Goal: Task Accomplishment & Management: Complete application form

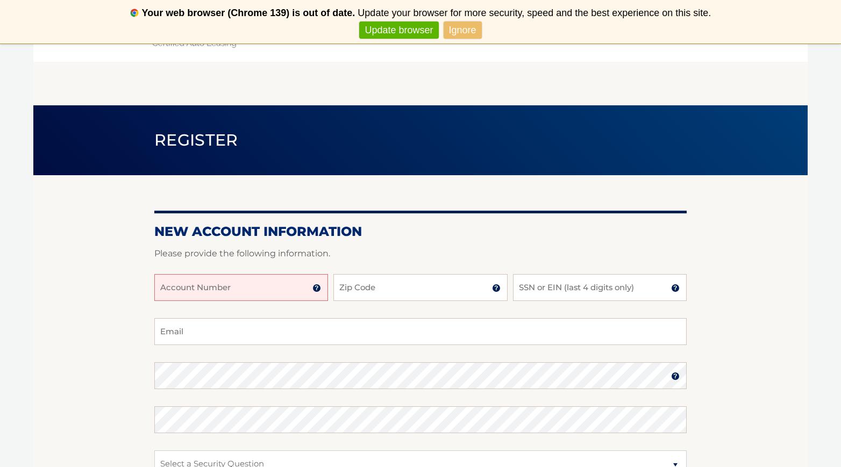
click at [263, 291] on input "Account Number" at bounding box center [241, 287] width 174 height 27
type input "44456023060"
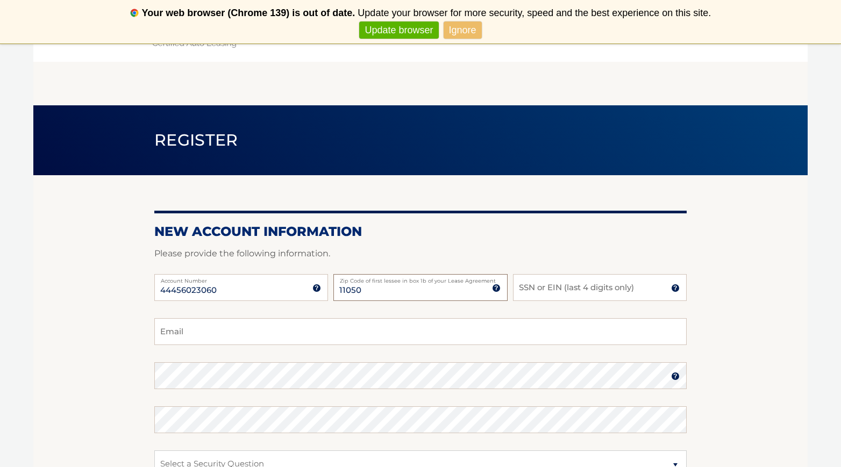
type input "11050"
click at [182, 334] on input "Email" at bounding box center [420, 331] width 532 height 27
type input "sklemes@gmail.com"
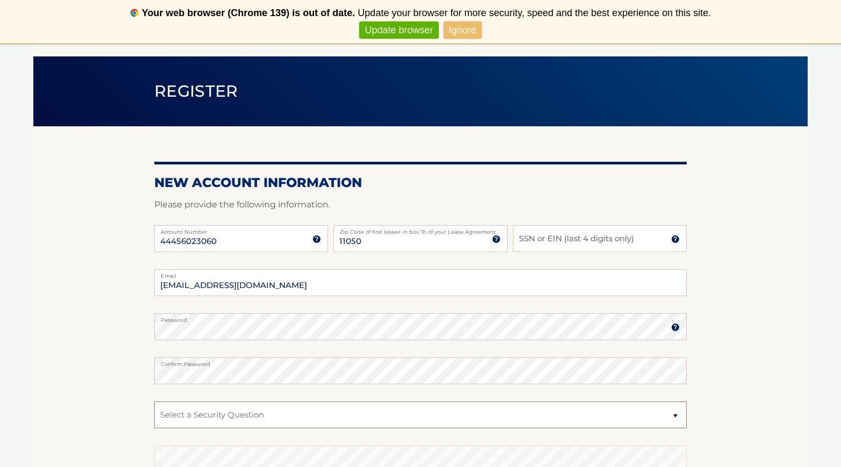
scroll to position [70, 0]
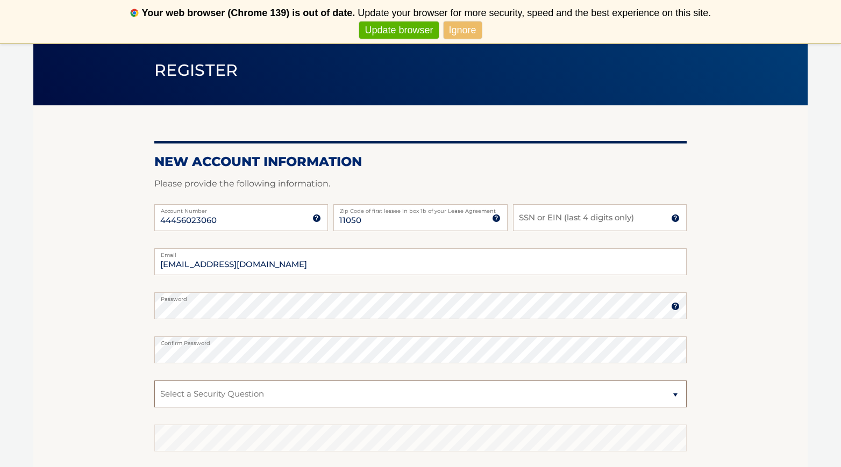
click at [199, 390] on select "Select a Security Question What was the name of your elementary school? What is…" at bounding box center [420, 393] width 532 height 27
select select "1"
click at [154, 380] on select "Select a Security Question What was the name of your elementary school? What is…" at bounding box center [420, 393] width 532 height 27
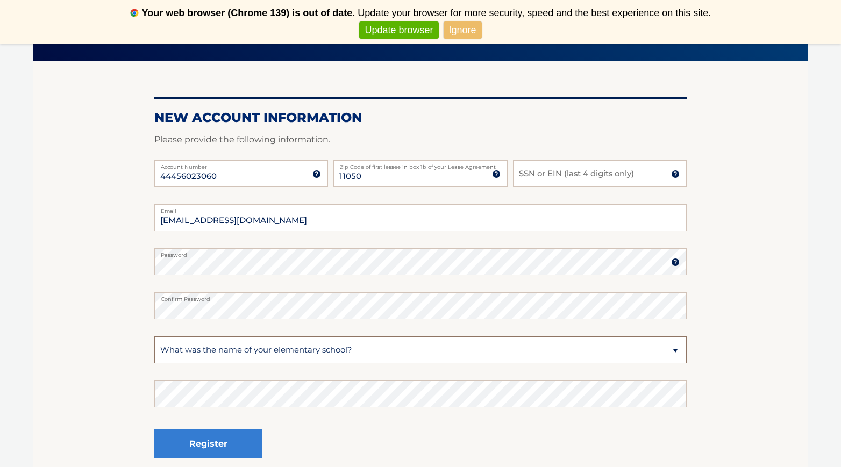
scroll to position [150, 0]
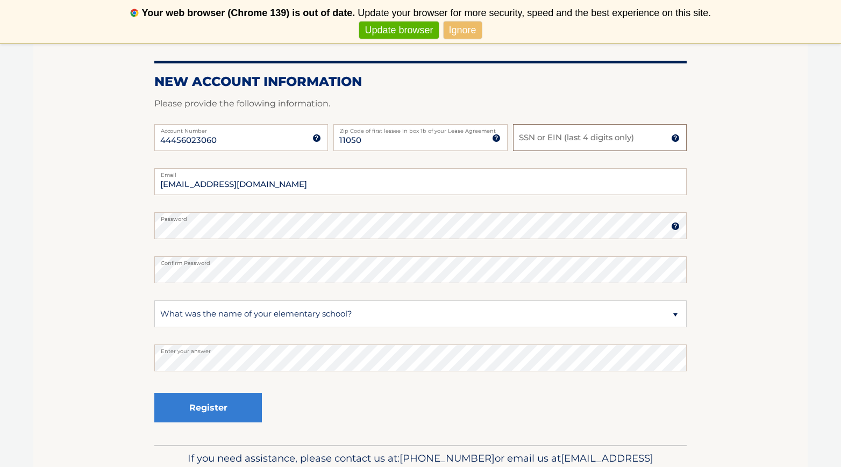
click at [560, 140] on input "SSN or EIN (last 4 digits only)" at bounding box center [600, 137] width 174 height 27
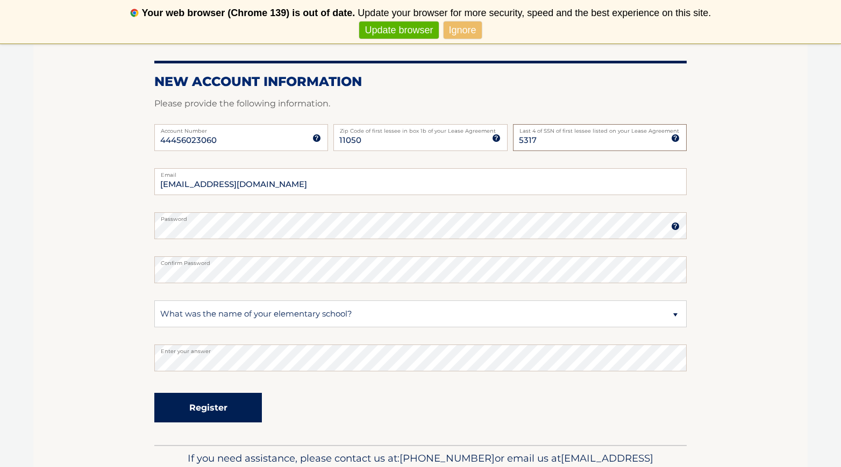
type input "5317"
click at [199, 401] on button "Register" at bounding box center [207, 408] width 107 height 30
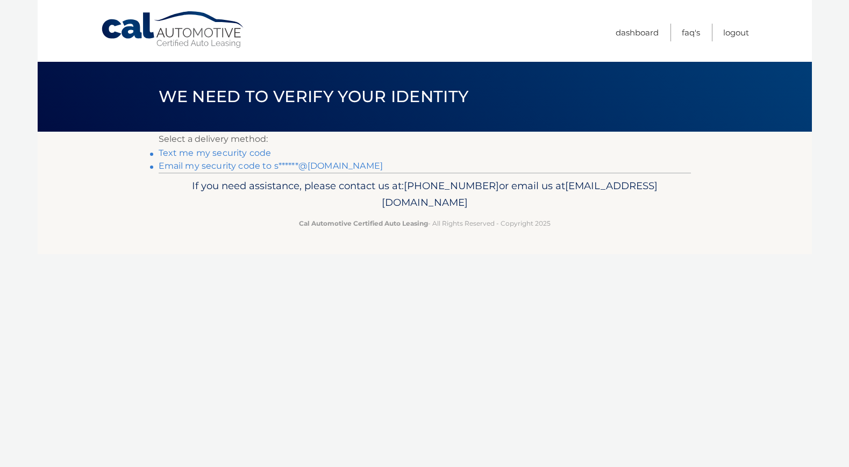
click at [726, 220] on footer "If you need assistance, please contact us at: [PHONE_NUMBER] or email us at [EM…" at bounding box center [425, 214] width 774 height 82
click at [707, 228] on footer "If you need assistance, please contact us at: [PHONE_NUMBER] or email us at [EM…" at bounding box center [425, 214] width 774 height 82
click at [205, 167] on link "Email my security code to s******@gmail.com" at bounding box center [271, 166] width 225 height 10
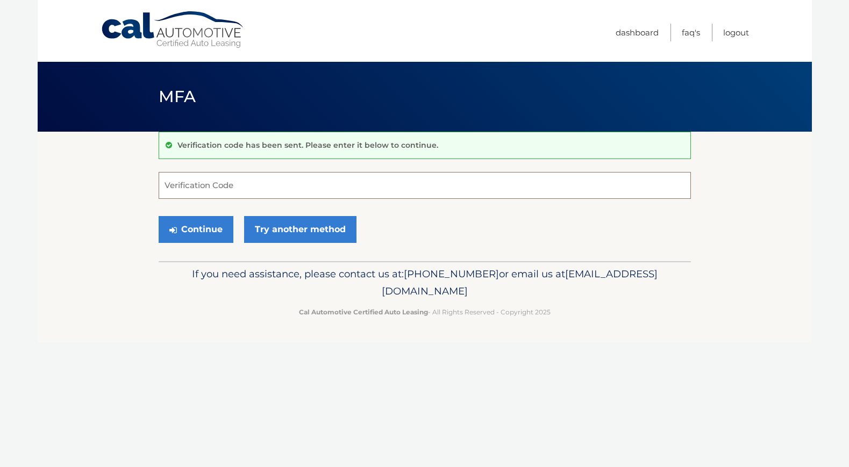
click at [354, 185] on input "Verification Code" at bounding box center [425, 185] width 532 height 27
paste input "953448"
type input "953448"
drag, startPoint x: 435, startPoint y: 246, endPoint x: 410, endPoint y: 245, distance: 25.3
click at [435, 246] on div "Continue Try another method" at bounding box center [425, 230] width 532 height 37
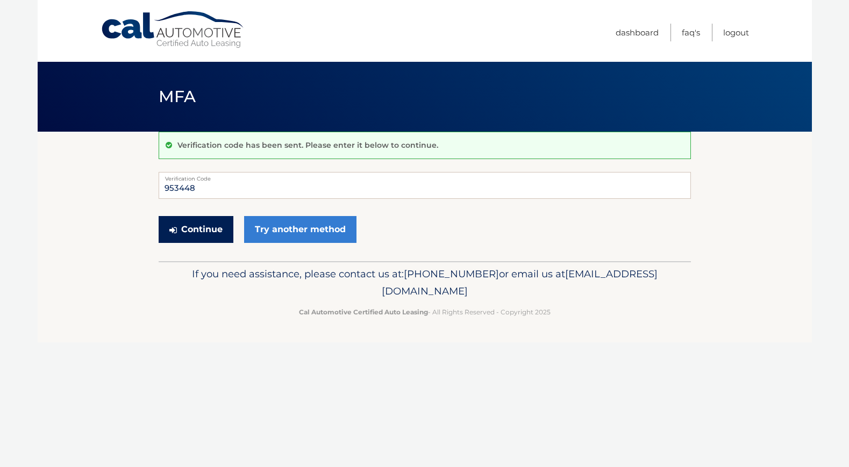
click at [195, 231] on button "Continue" at bounding box center [196, 229] width 75 height 27
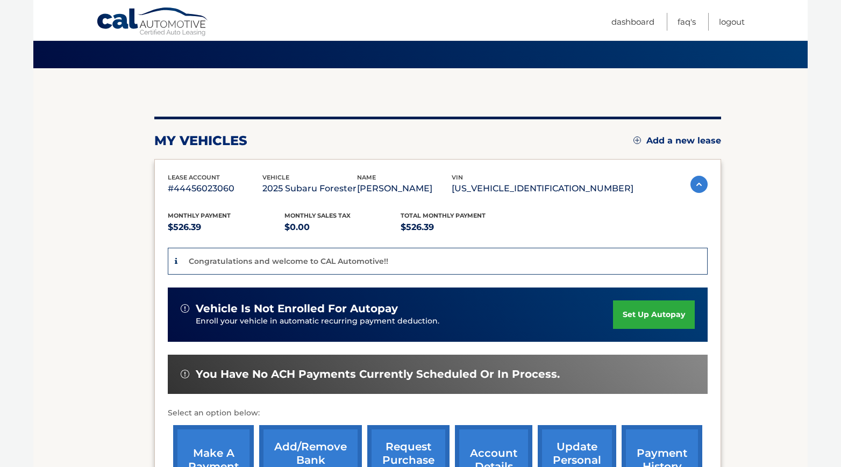
scroll to position [84, 0]
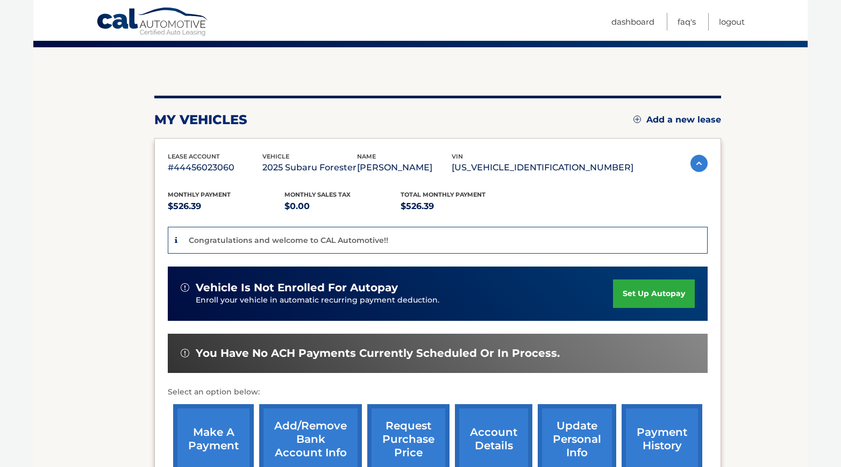
click at [645, 290] on link "set up autopay" at bounding box center [654, 293] width 82 height 28
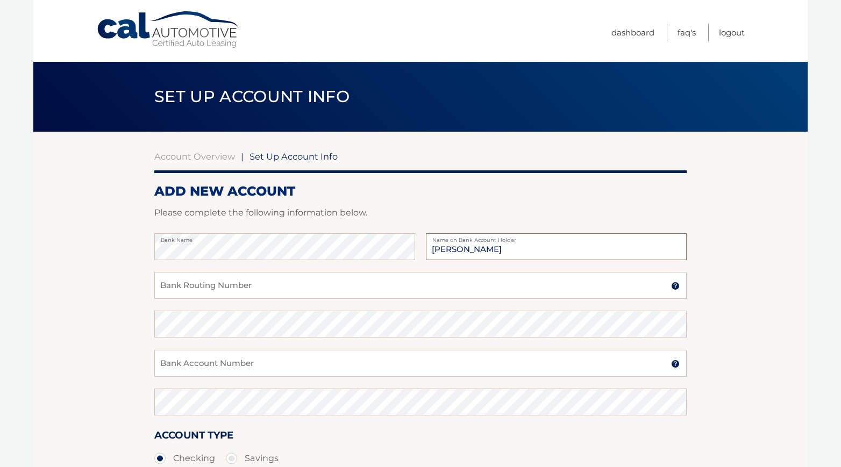
type input "[PERSON_NAME]"
click at [245, 287] on input "Bank Routing Number" at bounding box center [420, 285] width 532 height 27
click at [674, 285] on img at bounding box center [675, 286] width 9 height 9
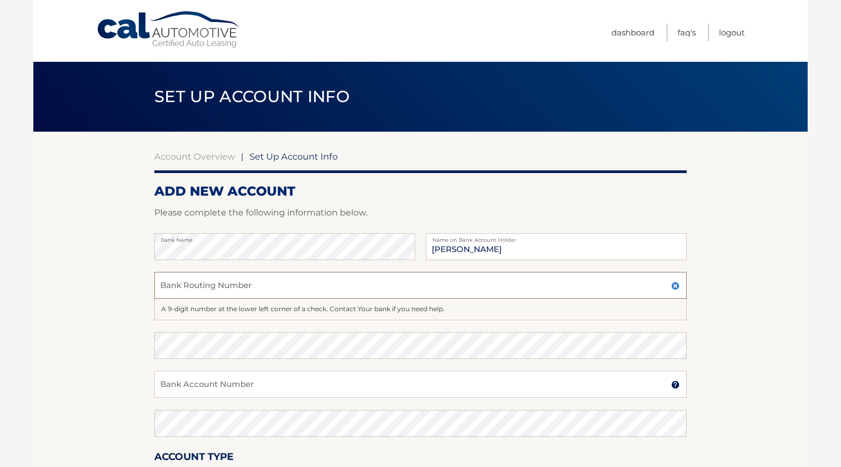
click at [603, 284] on input "Bank Routing Number" at bounding box center [420, 285] width 532 height 27
type input "021000021"
click at [243, 377] on input "Bank Account Number" at bounding box center [420, 384] width 532 height 27
type input "927722132"
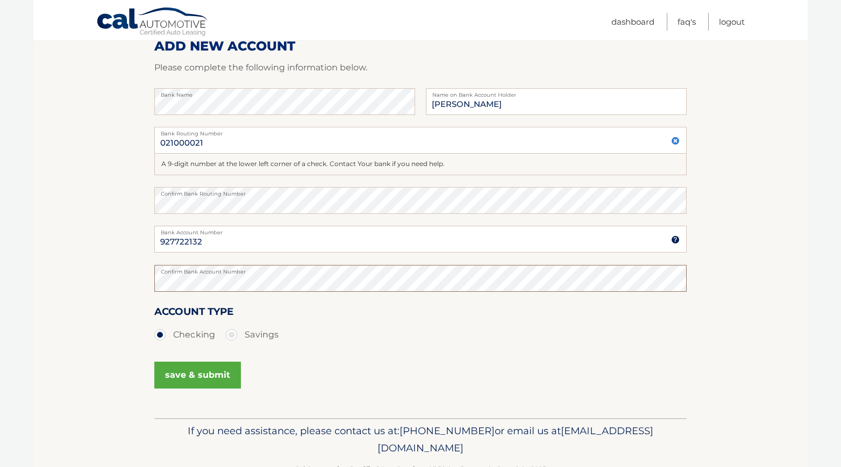
scroll to position [152, 0]
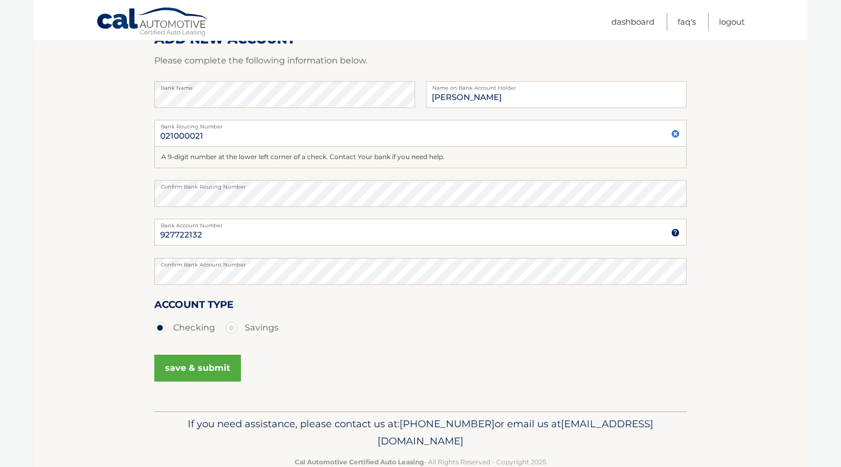
click at [190, 371] on button "save & submit" at bounding box center [197, 368] width 87 height 27
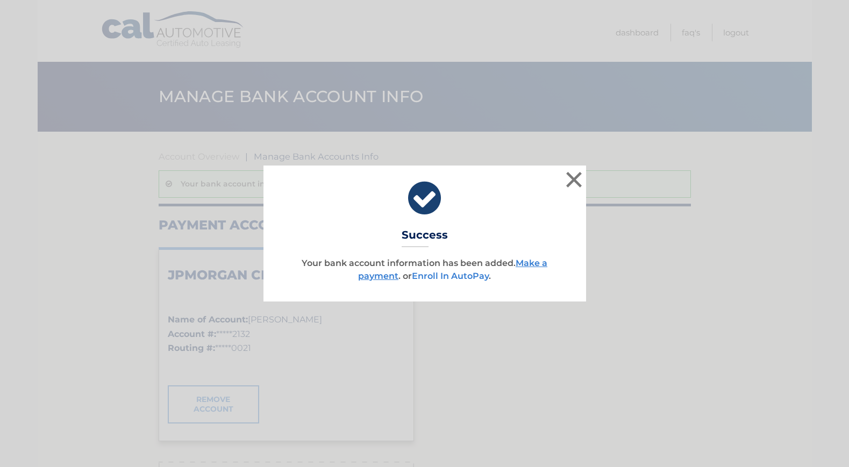
click at [450, 274] on link "Enroll In AutoPay" at bounding box center [450, 276] width 77 height 10
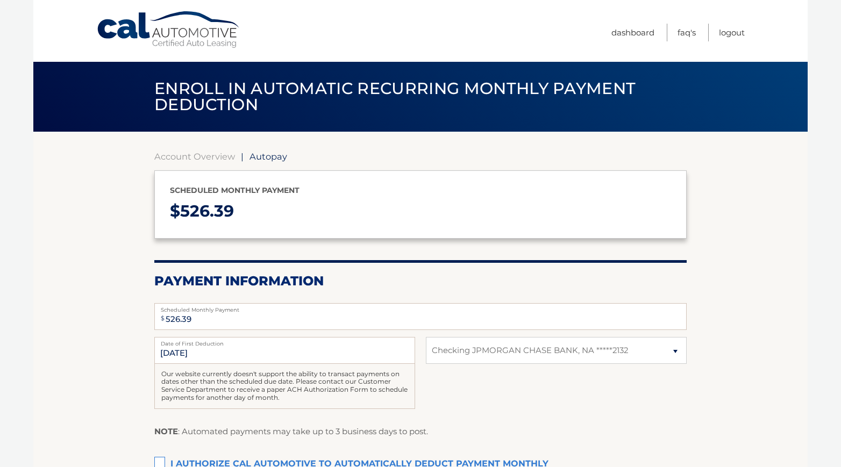
select select "Njk2M2EyZDgtYjM0OS00NzU2LTkyNjAtMTYxMTJkMTAzMzM0"
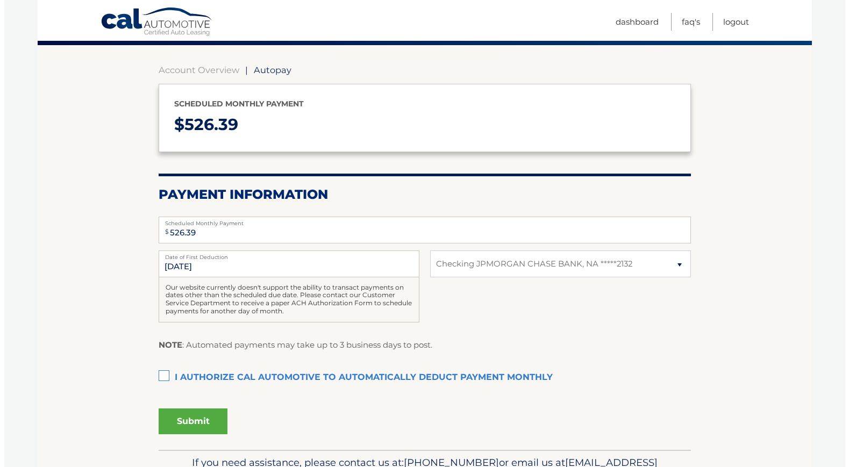
scroll to position [94, 0]
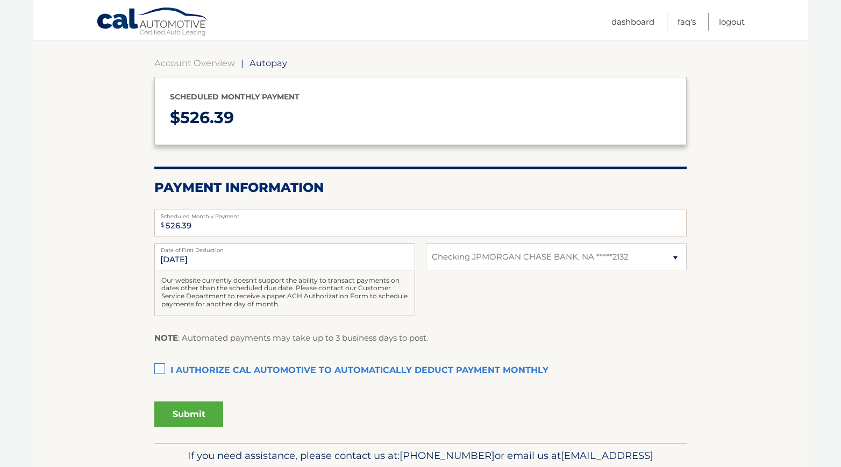
click at [161, 368] on label "I authorize cal automotive to automatically deduct payment monthly This checkbo…" at bounding box center [420, 370] width 532 height 21
click at [0, 0] on input "I authorize cal automotive to automatically deduct payment monthly This checkbo…" at bounding box center [0, 0] width 0 height 0
click at [188, 412] on button "Submit" at bounding box center [188, 414] width 69 height 26
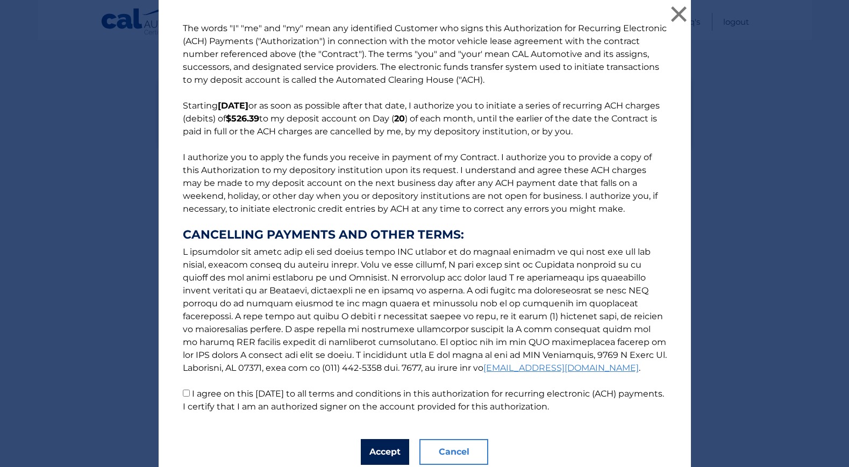
click at [376, 451] on button "Accept" at bounding box center [385, 452] width 48 height 26
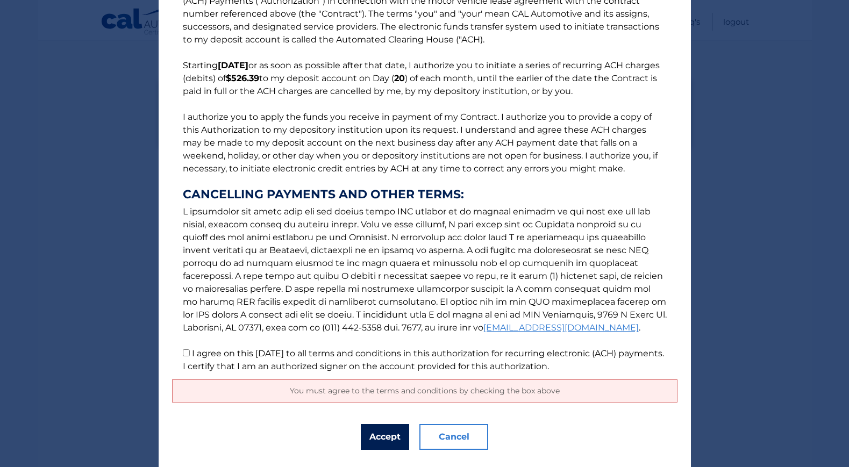
scroll to position [66, 0]
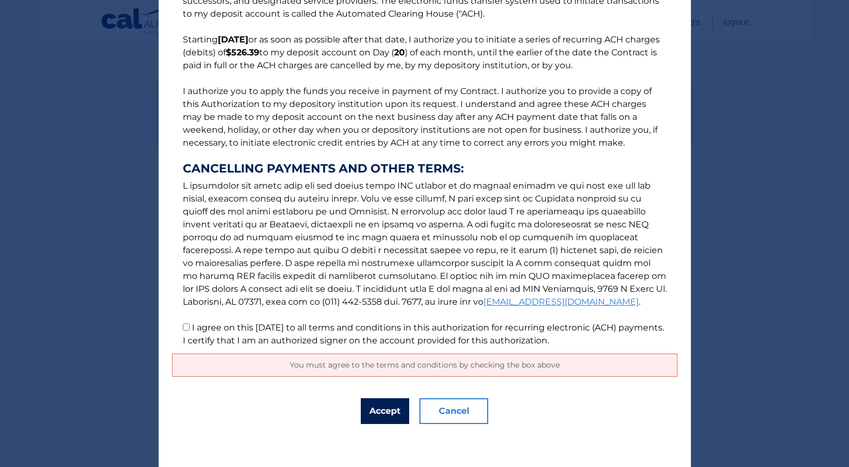
click at [386, 409] on button "Accept" at bounding box center [385, 411] width 48 height 26
click at [407, 364] on span "You must agree to the terms and conditions by checking the box above" at bounding box center [425, 365] width 270 height 10
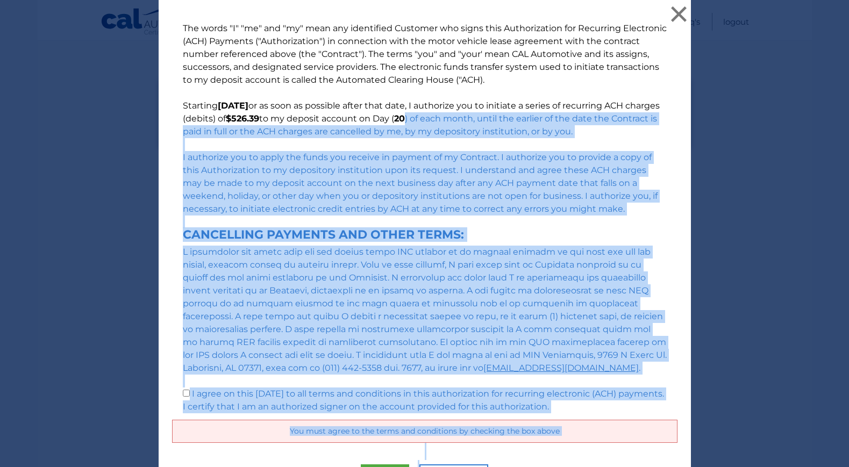
drag, startPoint x: 838, startPoint y: 51, endPoint x: 836, endPoint y: 129, distance: 78.5
click at [836, 129] on div "The words "I" "me" and "my" mean any identified Customer who signs this Authori…" at bounding box center [424, 233] width 849 height 467
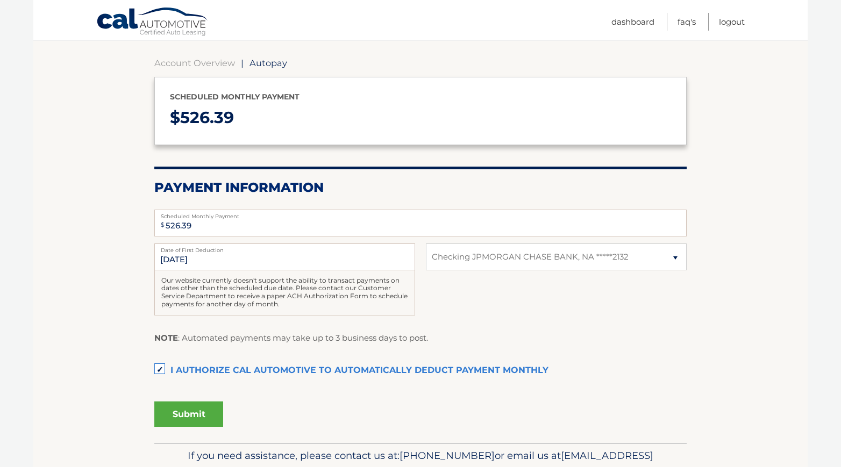
click at [185, 413] on button "Submit" at bounding box center [188, 414] width 69 height 26
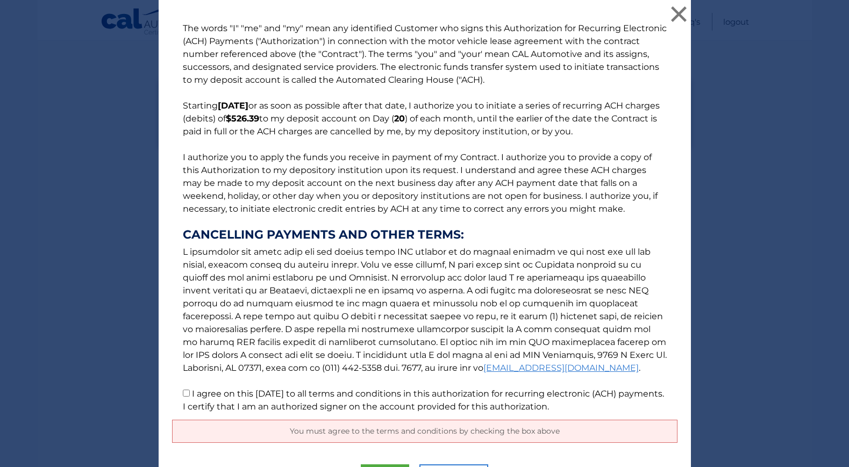
click at [183, 395] on input "I agree on this [DATE] to all terms and conditions in this authorization for re…" at bounding box center [186, 393] width 7 height 7
checkbox input "true"
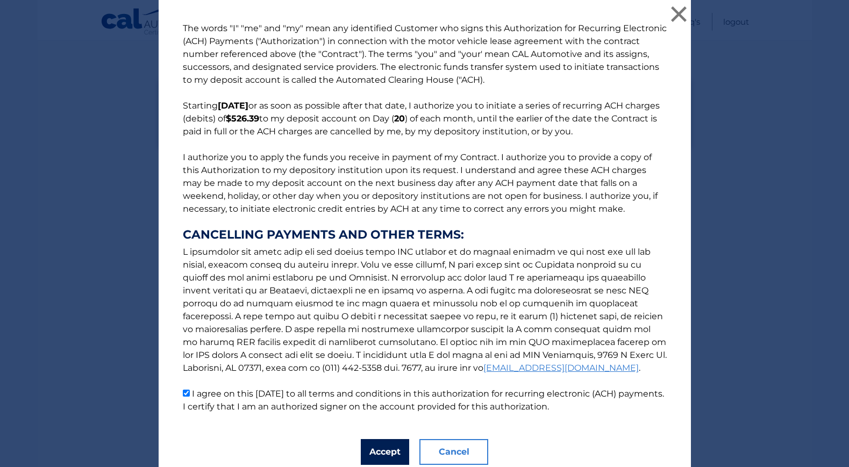
click at [377, 450] on button "Accept" at bounding box center [385, 452] width 48 height 26
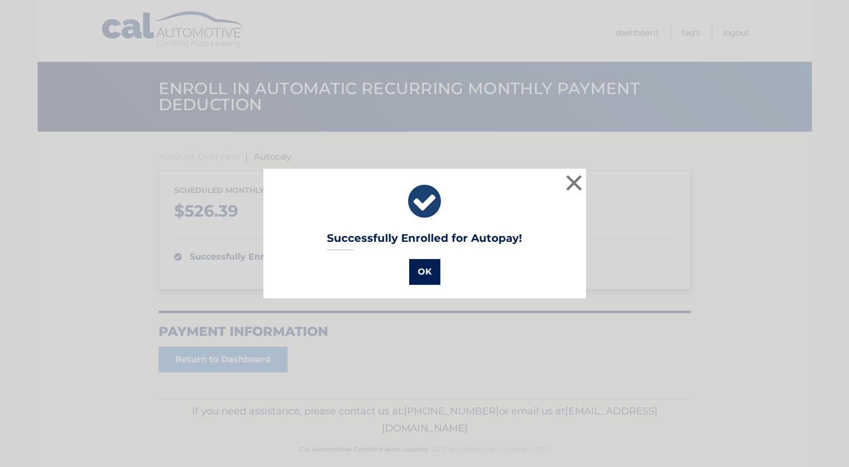
click at [417, 278] on button "OK" at bounding box center [424, 272] width 31 height 26
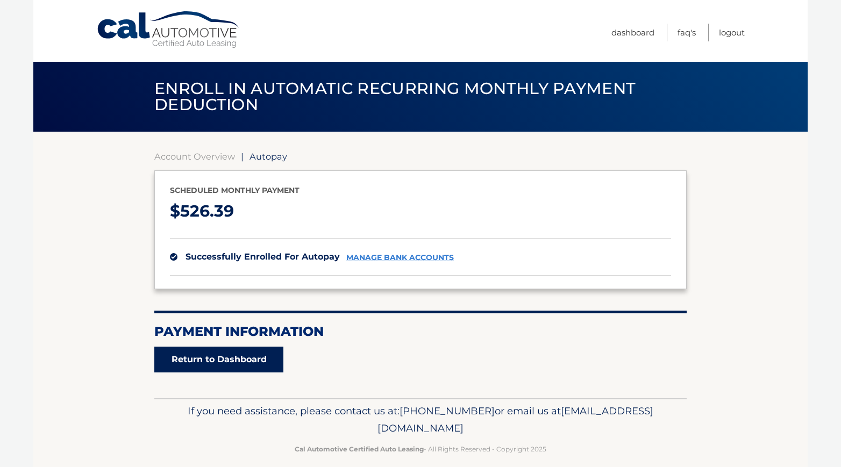
click at [239, 365] on link "Return to Dashboard" at bounding box center [218, 360] width 129 height 26
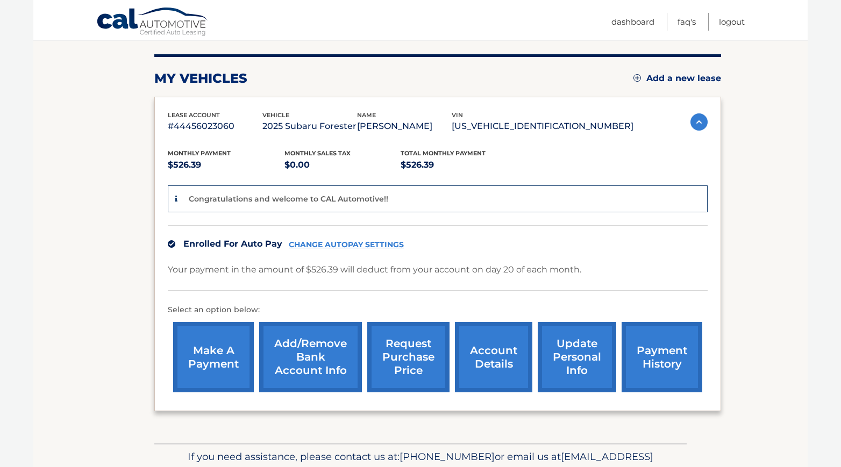
scroll to position [133, 0]
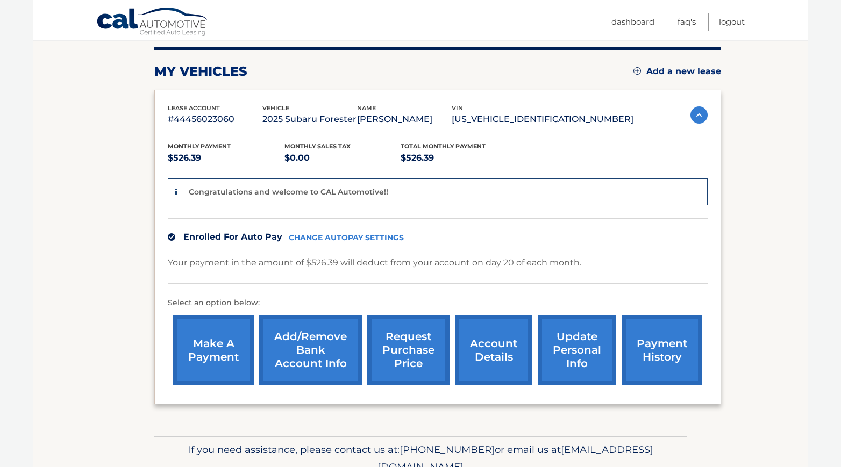
click at [322, 235] on link "CHANGE AUTOPAY SETTINGS" at bounding box center [346, 237] width 115 height 9
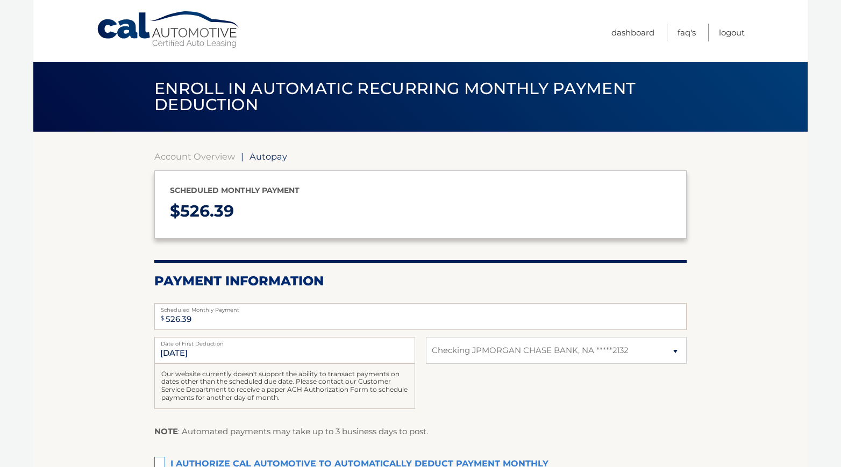
select select "Njk2M2EyZDgtYjM0OS00NzU2LTkyNjAtMTYxMTJkMTAzMzM0"
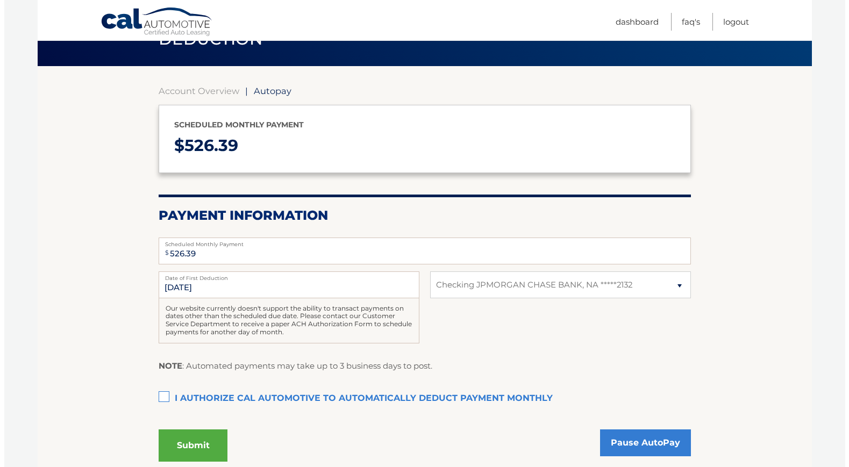
scroll to position [114, 0]
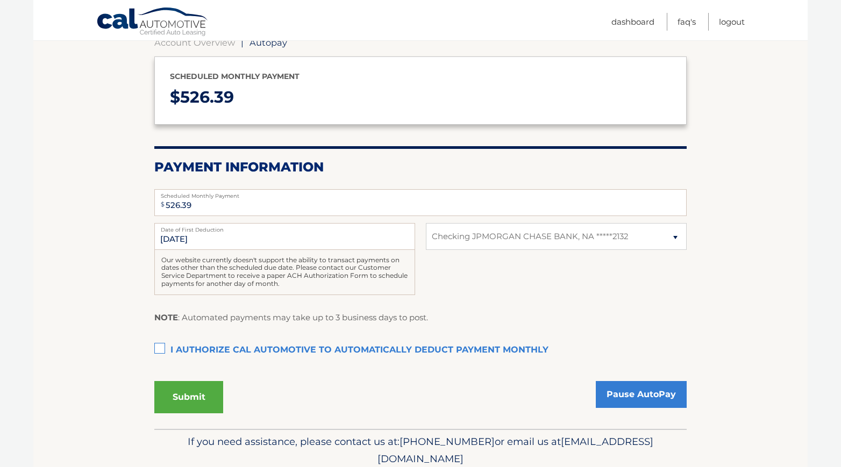
click at [159, 353] on label "I authorize cal automotive to automatically deduct payment monthly This checkbo…" at bounding box center [420, 350] width 532 height 21
click at [0, 0] on input "I authorize cal automotive to automatically deduct payment monthly This checkbo…" at bounding box center [0, 0] width 0 height 0
click at [185, 400] on button "Submit" at bounding box center [188, 397] width 69 height 32
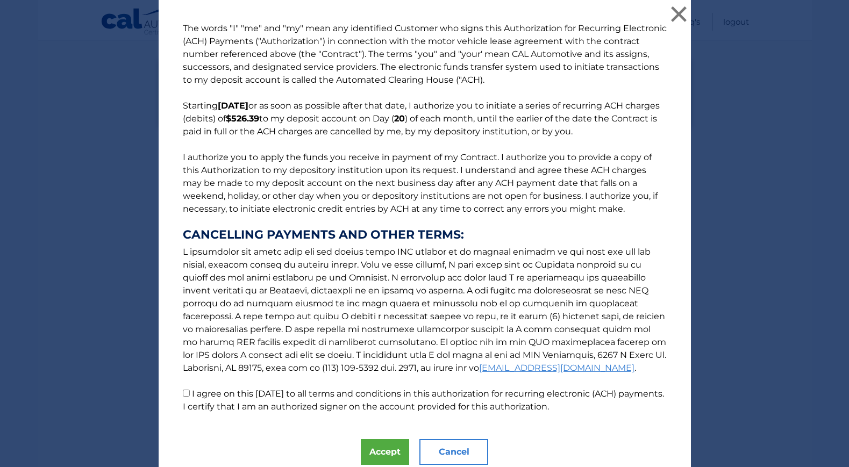
click at [183, 394] on input "I agree on this [DATE] to all terms and conditions in this authorization for re…" at bounding box center [186, 393] width 7 height 7
checkbox input "true"
click at [370, 455] on button "Accept" at bounding box center [385, 452] width 48 height 26
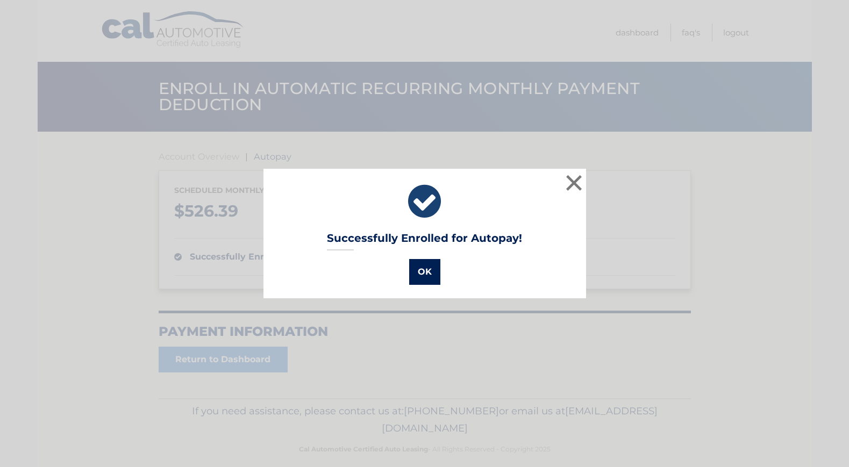
click at [419, 272] on button "OK" at bounding box center [424, 272] width 31 height 26
